Goal: Transaction & Acquisition: Purchase product/service

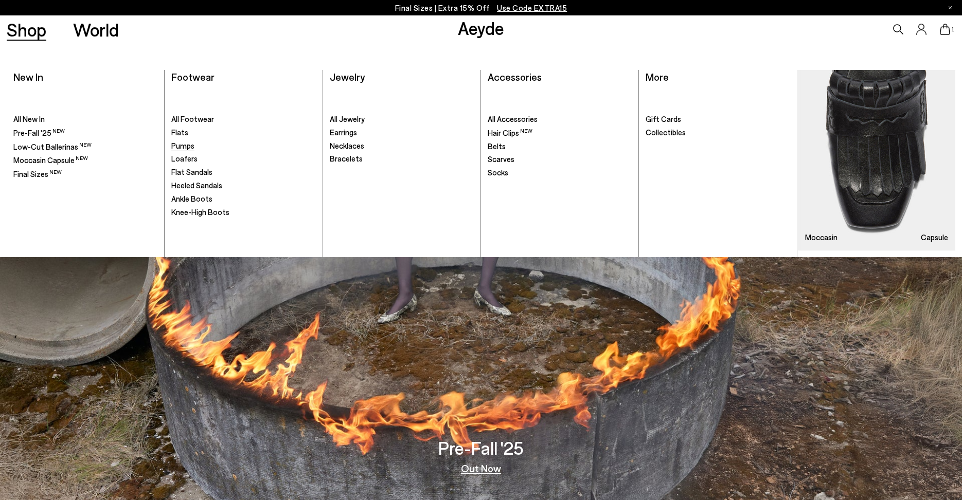
click at [187, 144] on span "Pumps" at bounding box center [182, 145] width 23 height 9
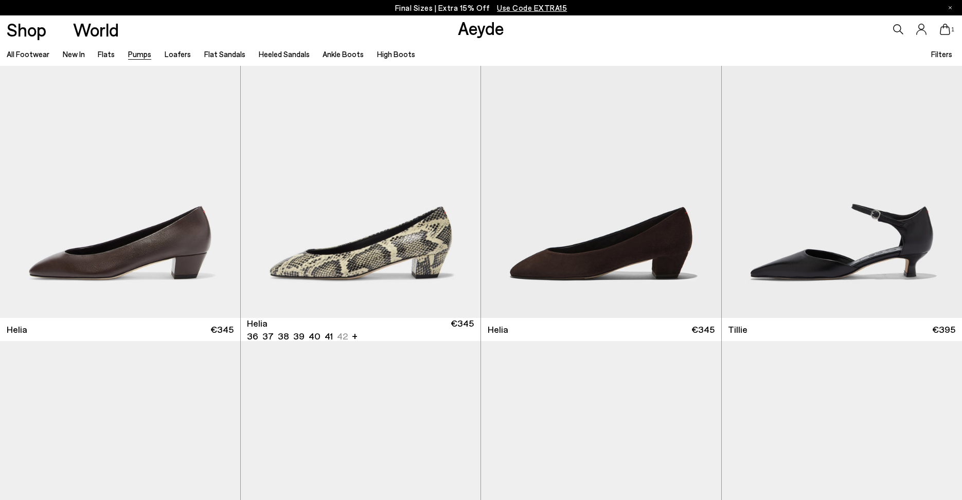
scroll to position [727, 0]
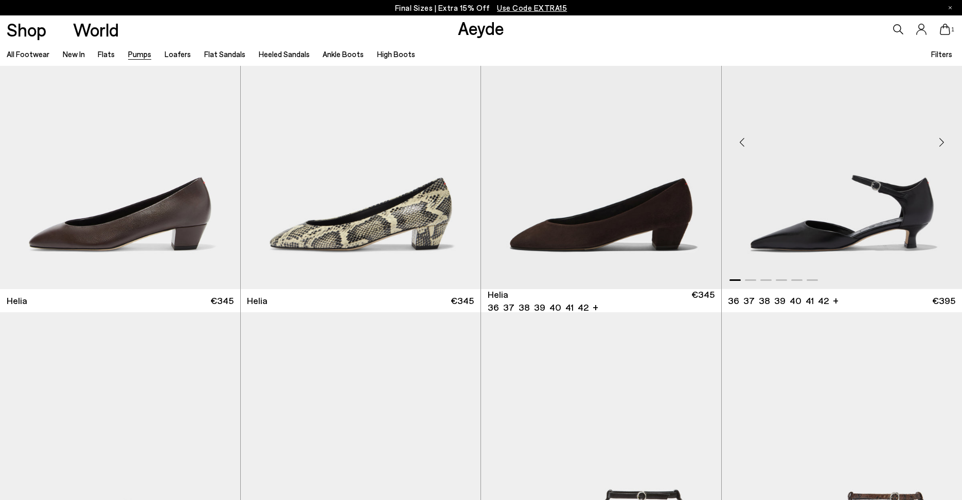
click at [784, 224] on img "1 / 6" at bounding box center [842, 138] width 241 height 301
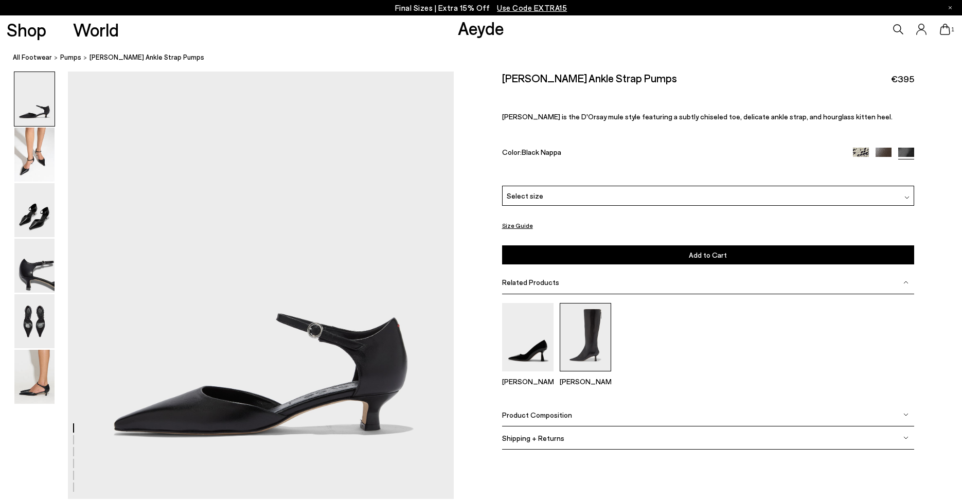
click at [581, 341] on img at bounding box center [585, 337] width 51 height 68
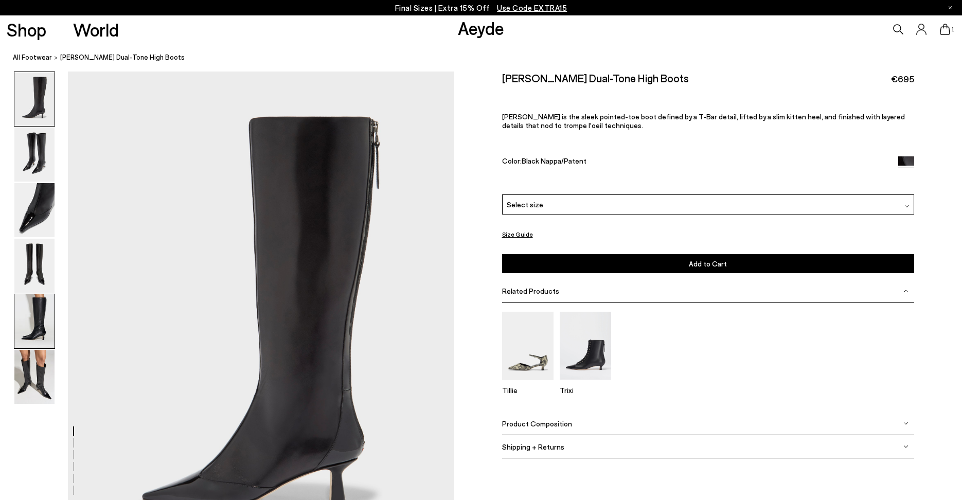
click at [21, 314] on img at bounding box center [34, 321] width 40 height 54
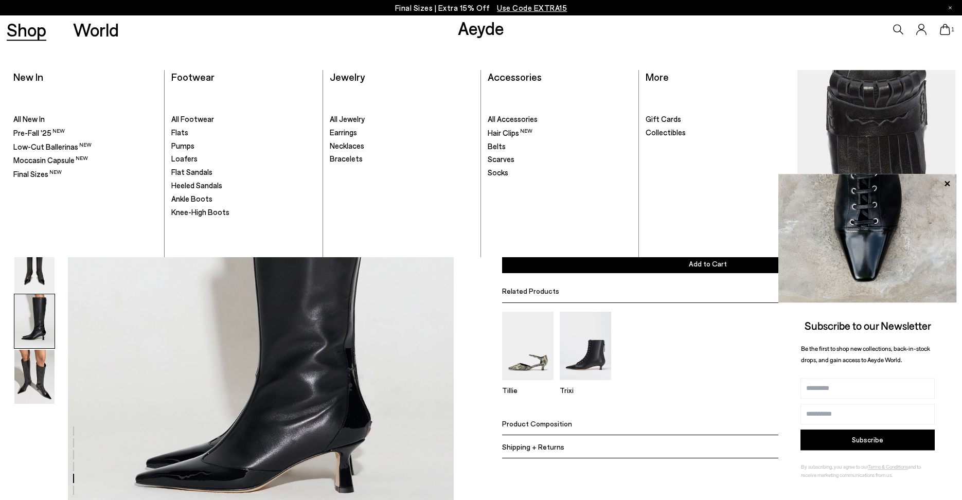
scroll to position [2080, 0]
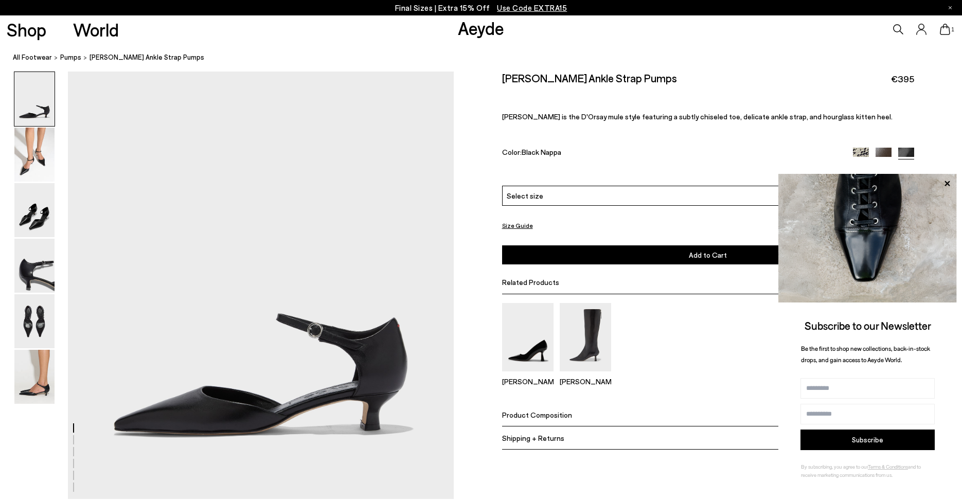
click at [573, 194] on div "Select size" at bounding box center [708, 196] width 412 height 20
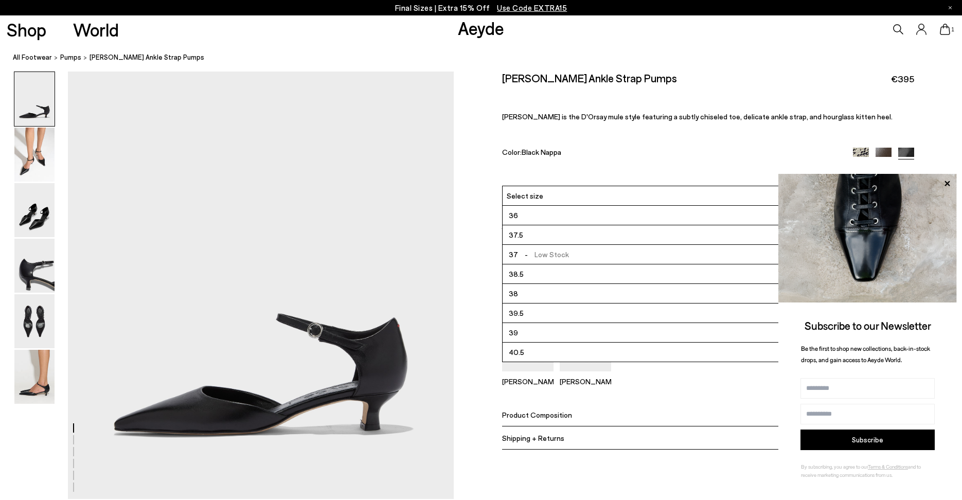
click at [565, 218] on li "36" at bounding box center [708, 216] width 411 height 20
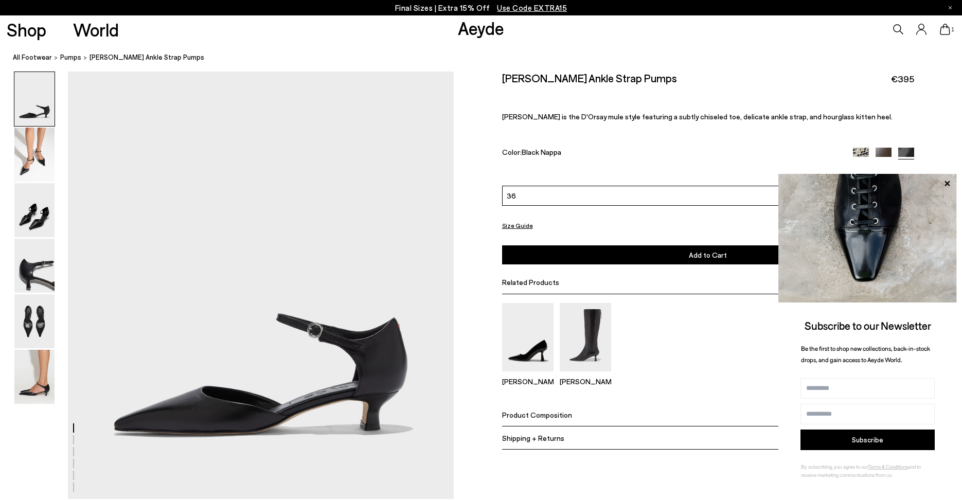
click at [574, 256] on button "Add to Cart Select a Size First" at bounding box center [708, 254] width 412 height 19
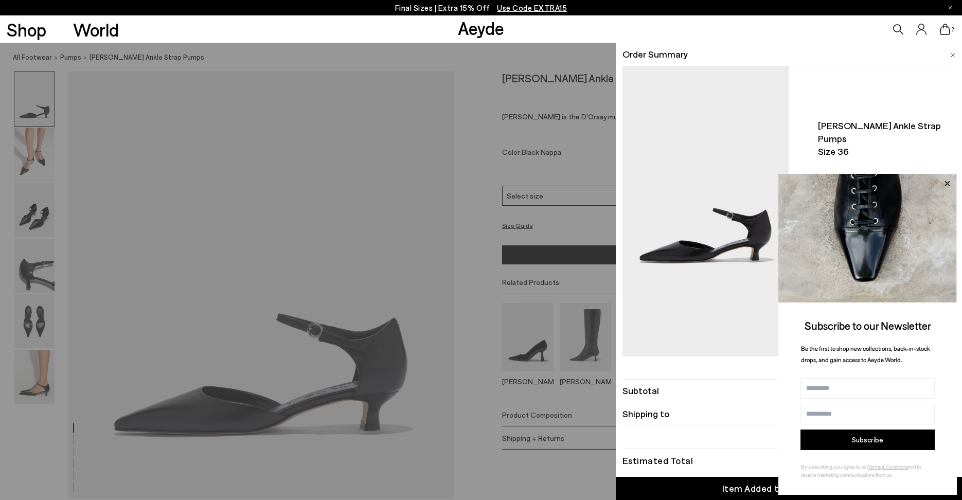
click at [949, 190] on icon at bounding box center [946, 183] width 13 height 13
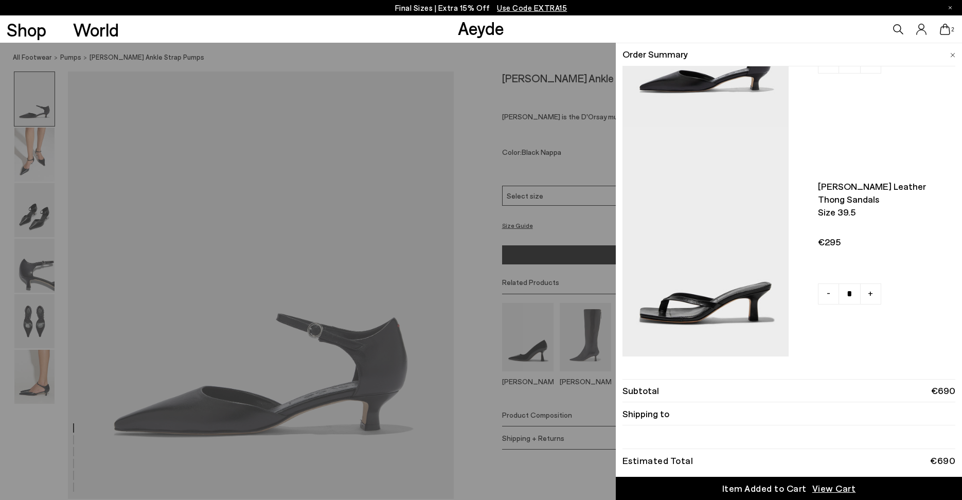
scroll to position [171, 0]
click at [829, 68] on span "-" at bounding box center [829, 61] width 4 height 13
type input "*"
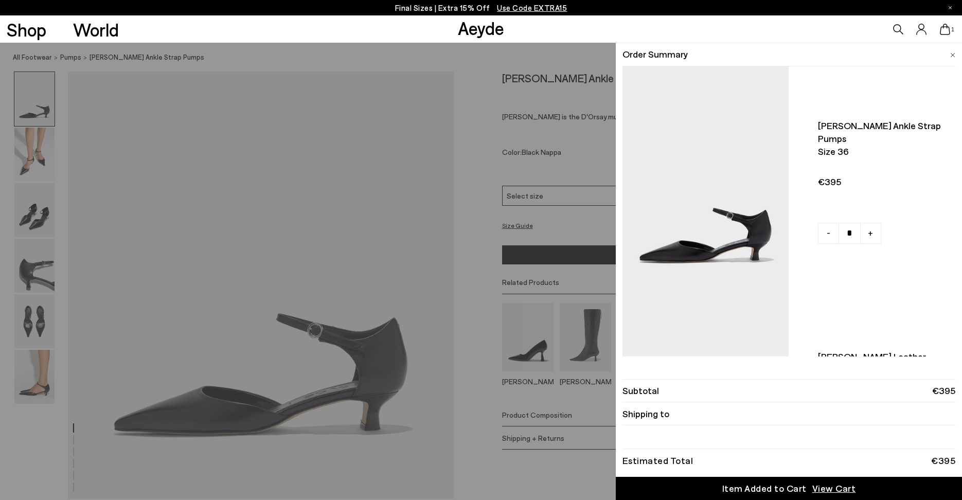
click at [946, 28] on icon at bounding box center [945, 29] width 10 height 11
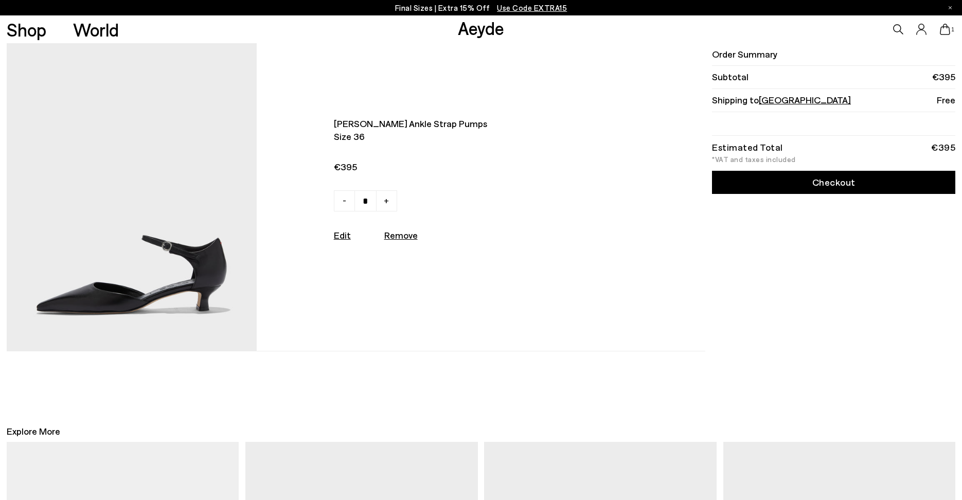
click at [781, 186] on link "Checkout" at bounding box center [833, 182] width 243 height 23
